Goal: Information Seeking & Learning: Learn about a topic

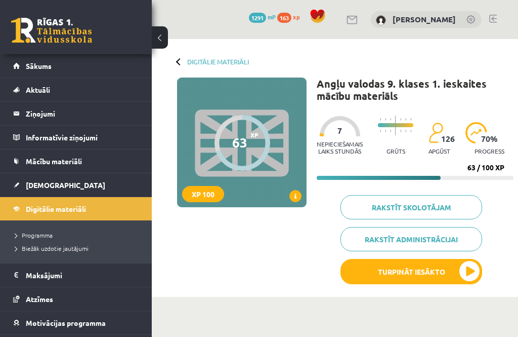
click at [129, 59] on link "Sākums" at bounding box center [76, 65] width 126 height 23
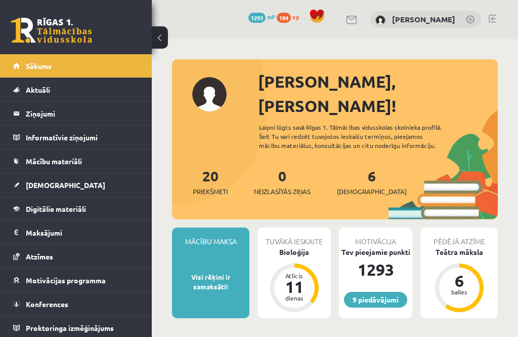
click at [308, 246] on div "Bioloģija" at bounding box center [294, 251] width 73 height 11
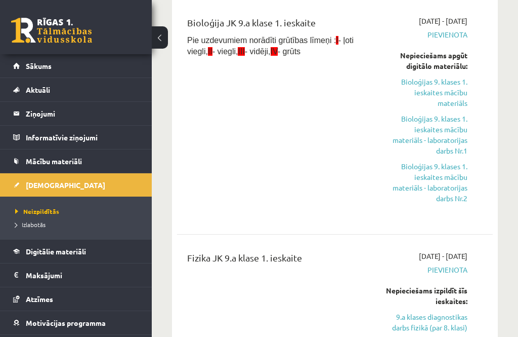
scroll to position [417, 0]
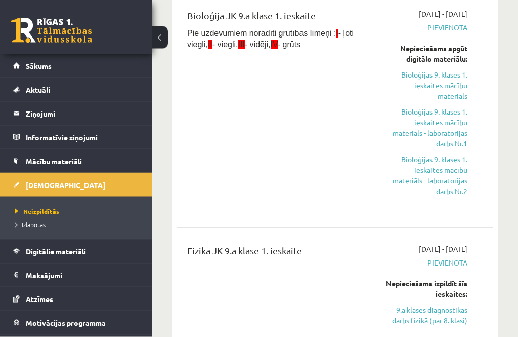
click at [459, 76] on link "Bioloģijas 9. klases 1. ieskaites mācību materiāls" at bounding box center [426, 86] width 84 height 32
